Goal: Navigation & Orientation: Go to known website

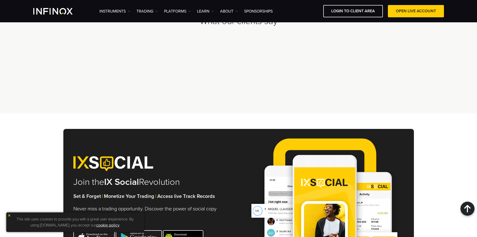
scroll to position [1386, 0]
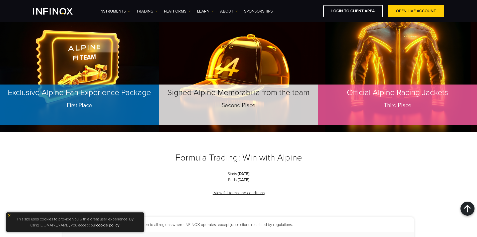
scroll to position [476, 0]
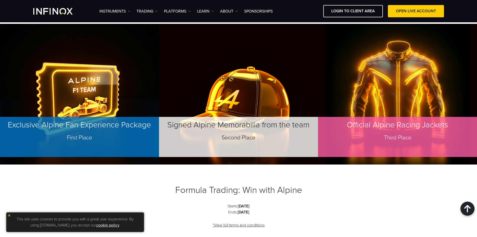
click at [9, 215] on img at bounding box center [10, 215] width 4 height 4
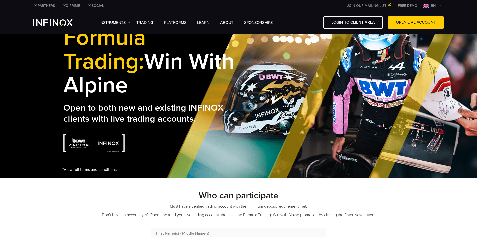
scroll to position [0, 0]
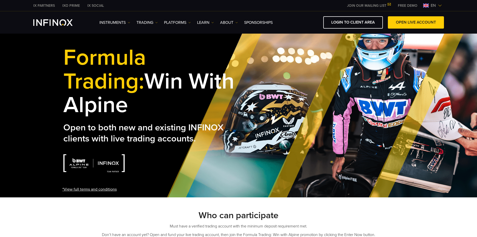
click at [425, 7] on img at bounding box center [426, 6] width 6 height 4
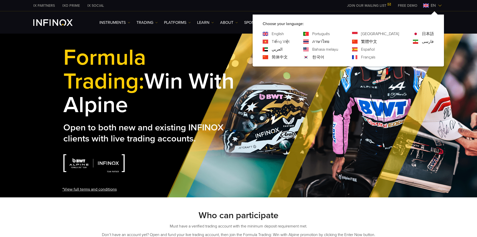
click at [330, 33] on link "Português" at bounding box center [321, 34] width 18 height 6
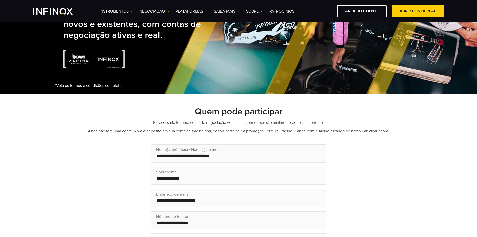
scroll to position [25, 0]
